Goal: Transaction & Acquisition: Book appointment/travel/reservation

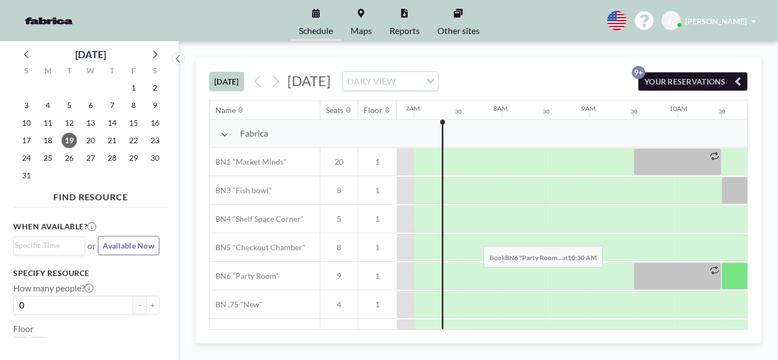
scroll to position [0, 630]
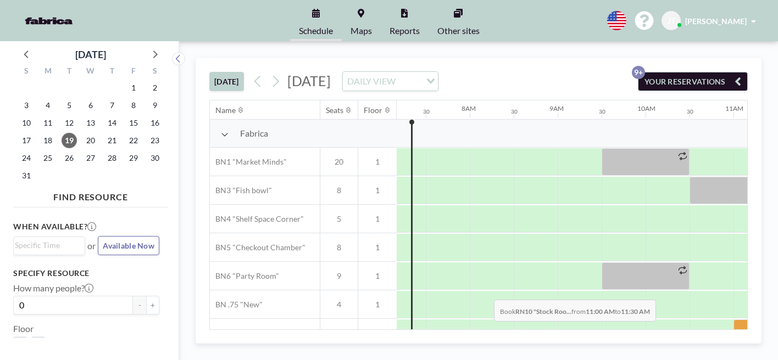
click at [733, 320] on div at bounding box center [755, 333] width 44 height 27
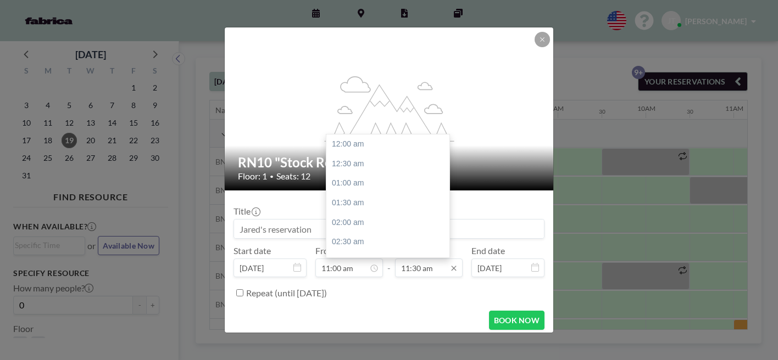
scroll to position [403, 0]
click at [352, 259] on div "01:30 pm" at bounding box center [387, 269] width 123 height 20
type input "01:30 pm"
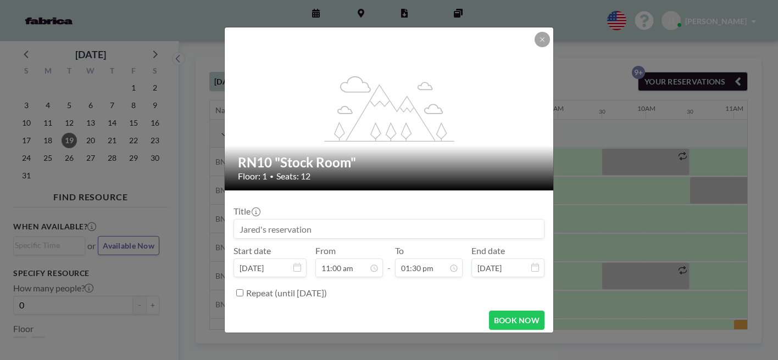
scroll to position [0, 0]
click at [333, 220] on input at bounding box center [389, 229] width 310 height 19
drag, startPoint x: 333, startPoint y: 217, endPoint x: 235, endPoint y: 213, distance: 98.4
click at [234, 214] on div "flex-grow: 1.2; RN10 "Stock Room" Floor: 1 • Seats: 12 Title Start date [DATE] …" at bounding box center [389, 180] width 778 height 360
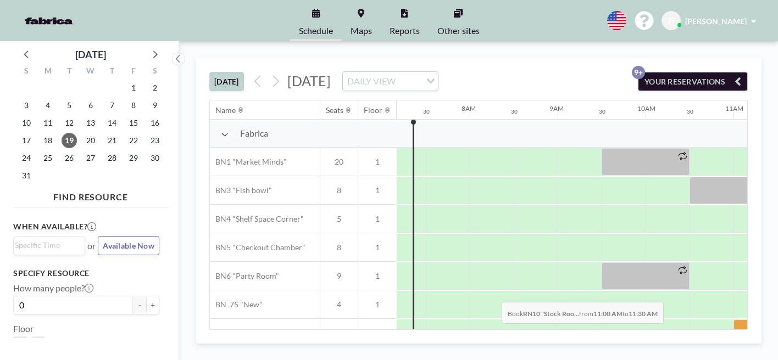
click at [733, 320] on div at bounding box center [755, 333] width 44 height 27
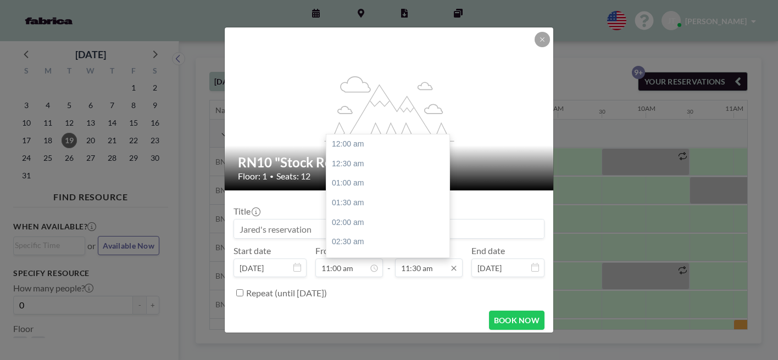
scroll to position [403, 0]
click at [378, 259] on div "01:30 pm" at bounding box center [387, 269] width 123 height 20
type input "01:30 pm"
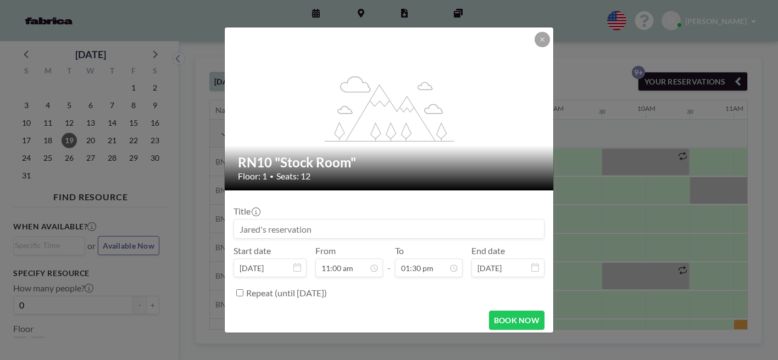
scroll to position [0, 0]
click at [340, 220] on input at bounding box center [389, 229] width 310 height 19
type input "S"
type input "Benefits Renewal Meeting"
click at [493, 311] on button "BOOK NOW" at bounding box center [516, 320] width 55 height 19
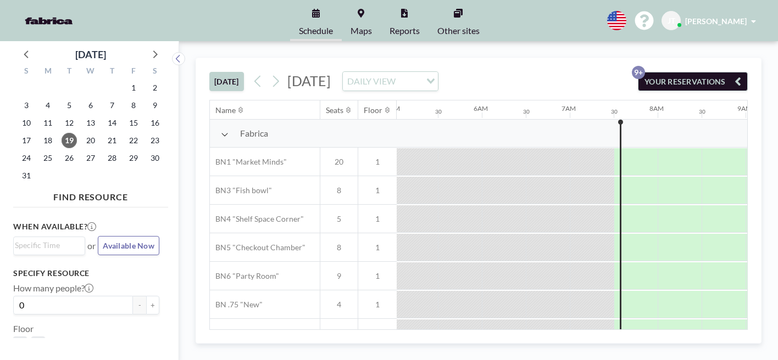
scroll to position [0, 464]
